Goal: Use online tool/utility: Utilize a website feature to perform a specific function

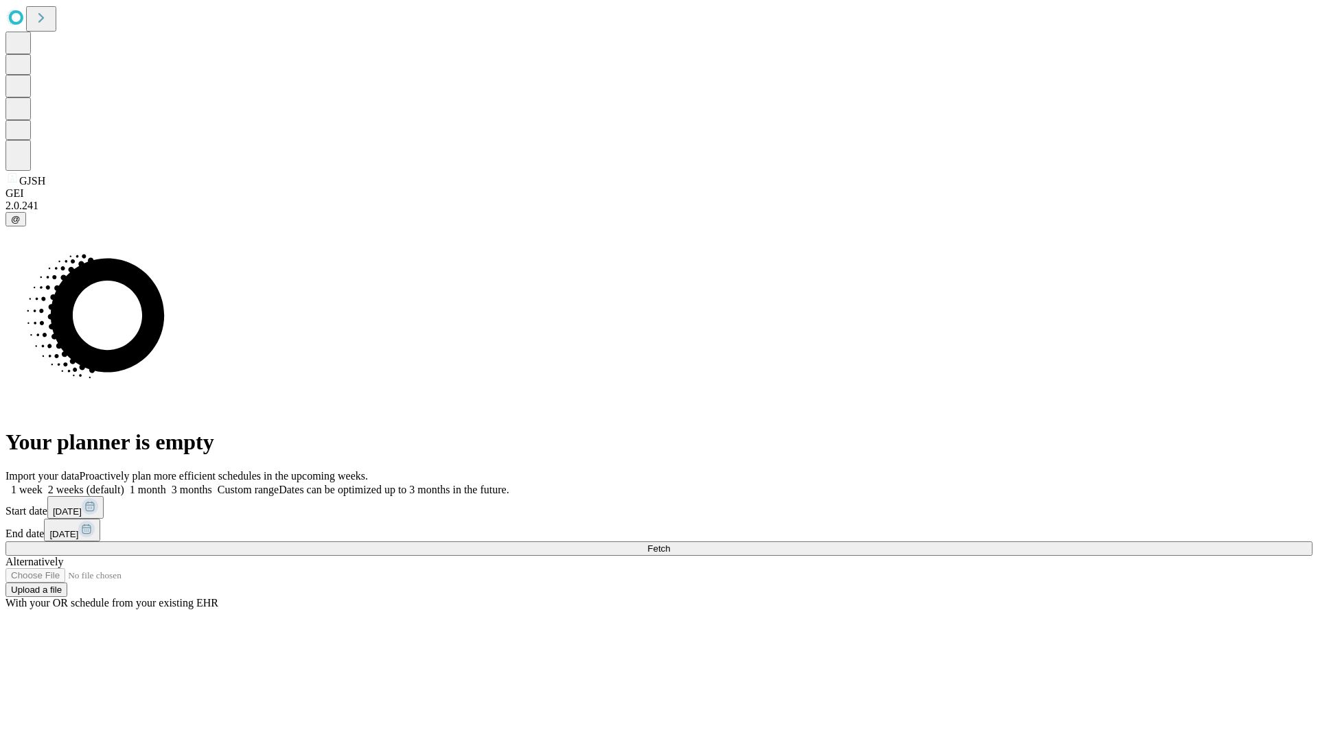
click at [670, 544] on span "Fetch" at bounding box center [658, 549] width 23 height 10
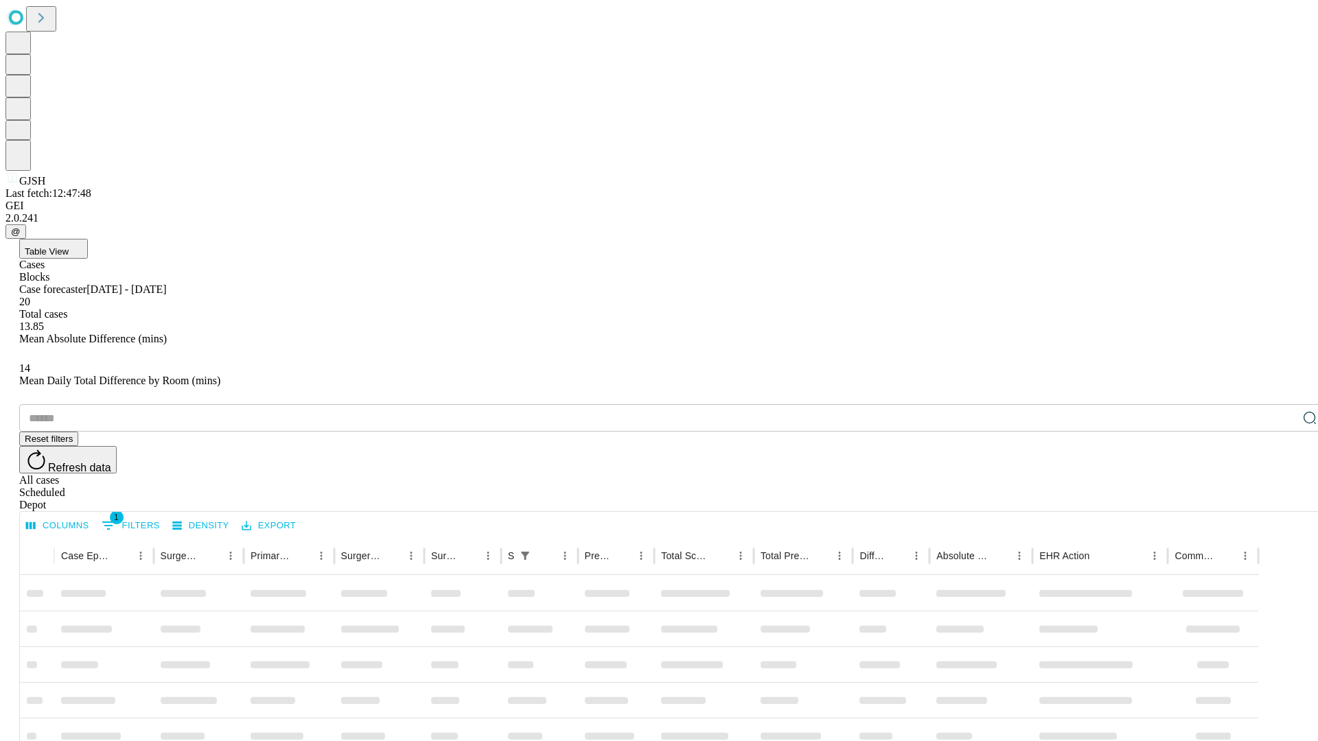
click at [69, 246] on span "Table View" at bounding box center [47, 251] width 44 height 10
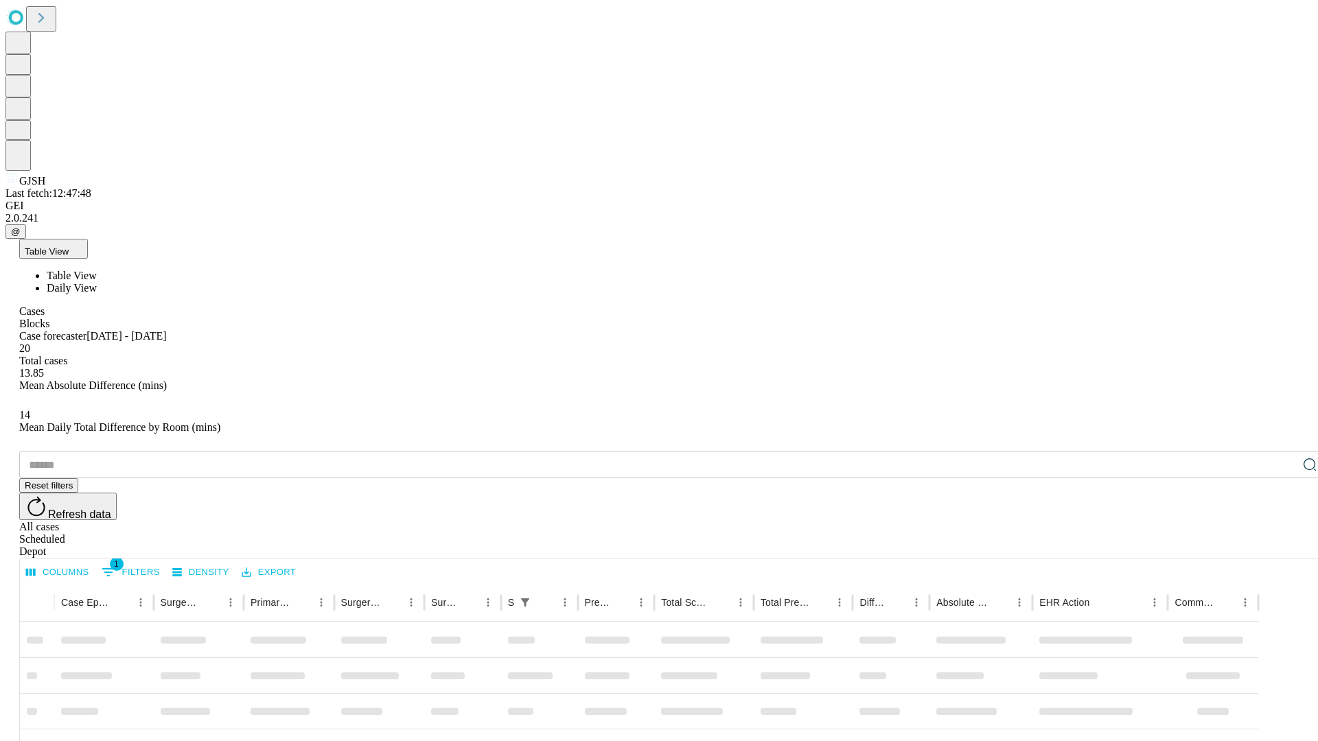
click at [97, 282] on span "Daily View" at bounding box center [72, 288] width 50 height 12
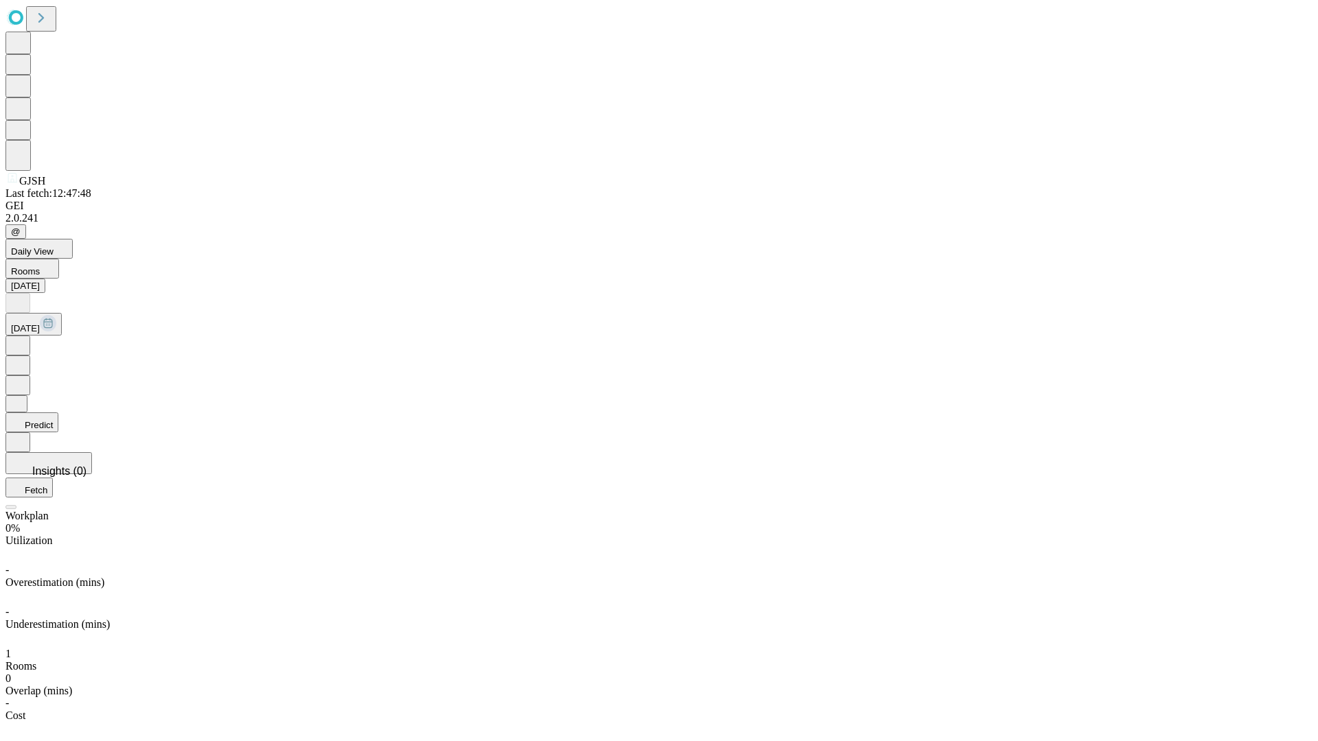
click at [58, 412] on button "Predict" at bounding box center [31, 422] width 53 height 20
